Goal: Transaction & Acquisition: Purchase product/service

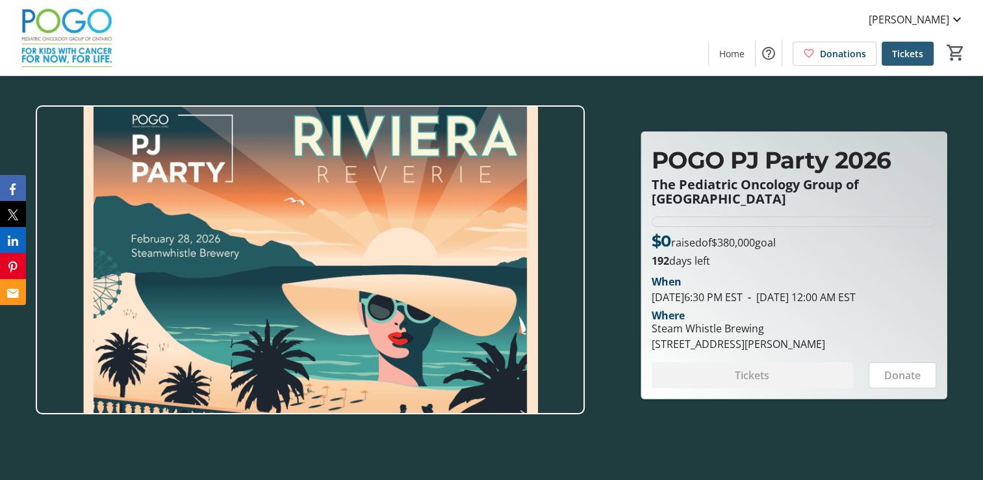
click at [907, 51] on span "Tickets" at bounding box center [907, 54] width 31 height 14
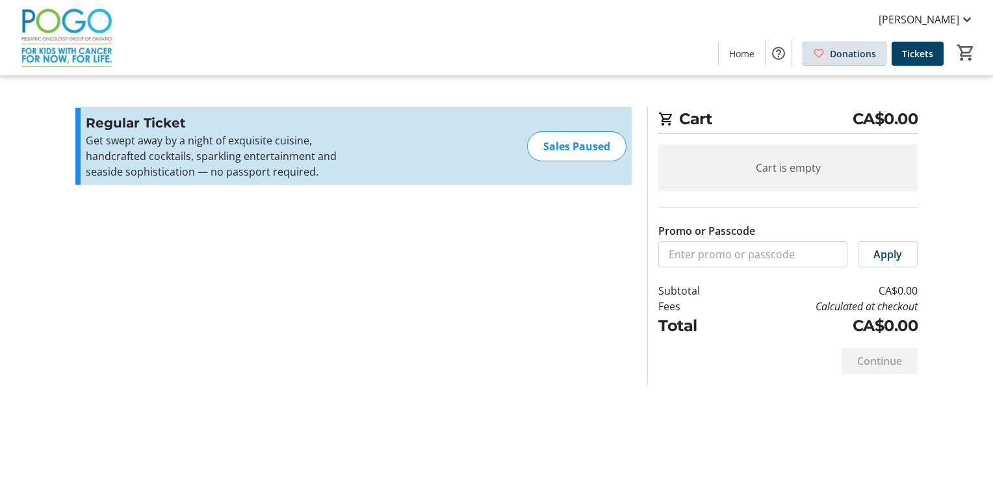
click at [822, 61] on span at bounding box center [844, 53] width 83 height 31
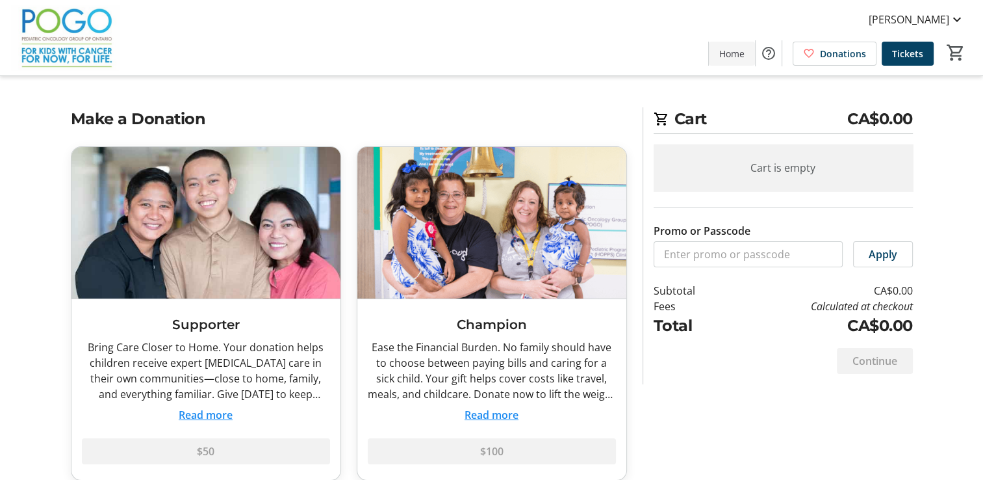
click at [745, 54] on span "Home" at bounding box center [732, 54] width 25 height 14
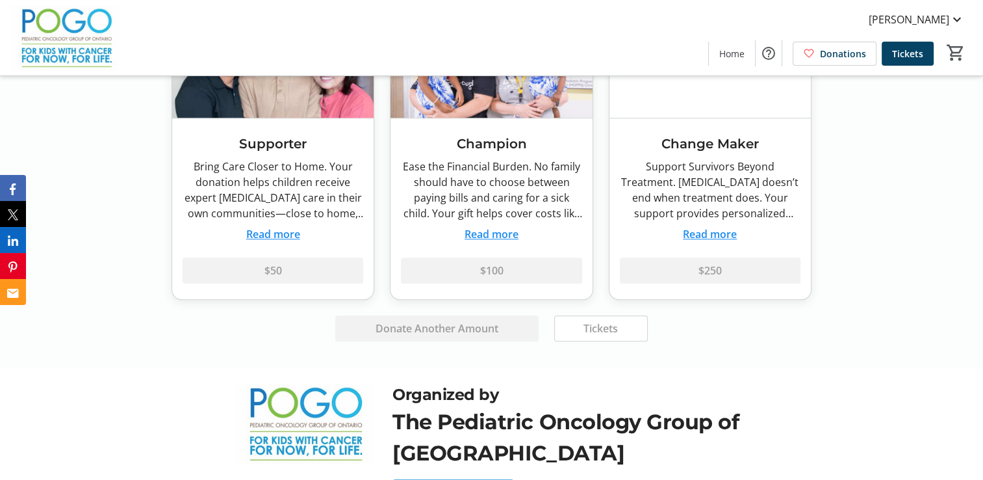
scroll to position [1267, 0]
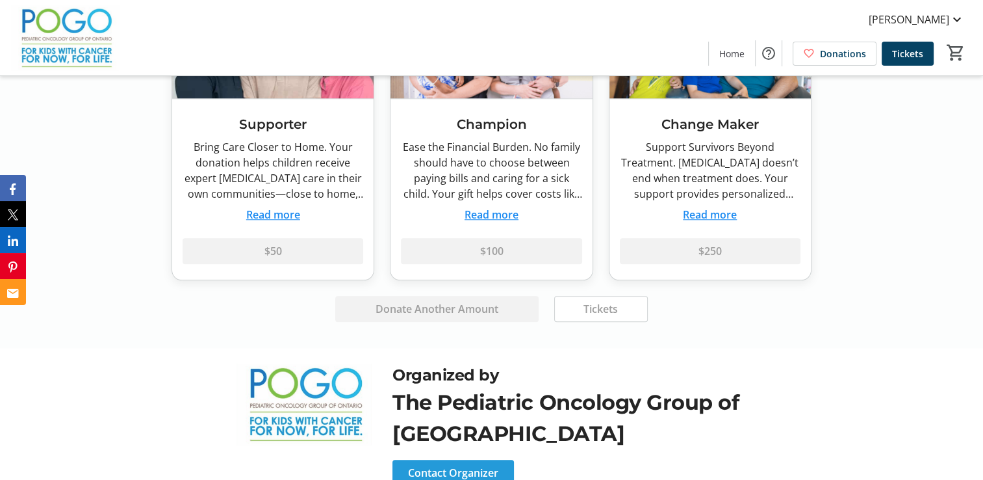
click at [507, 207] on button "Read more" at bounding box center [492, 215] width 54 height 16
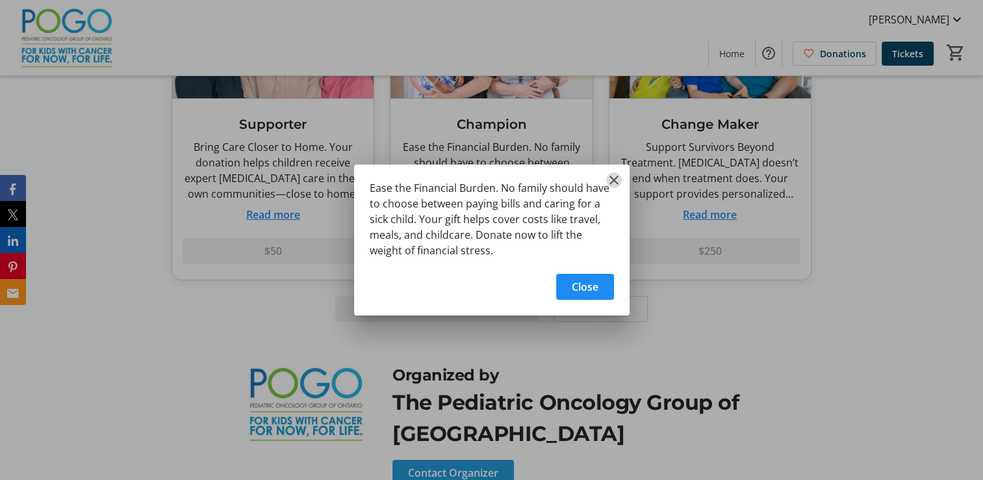
click at [608, 181] on mat-icon "Close" at bounding box center [614, 180] width 16 height 16
